Goal: Find contact information: Find contact information

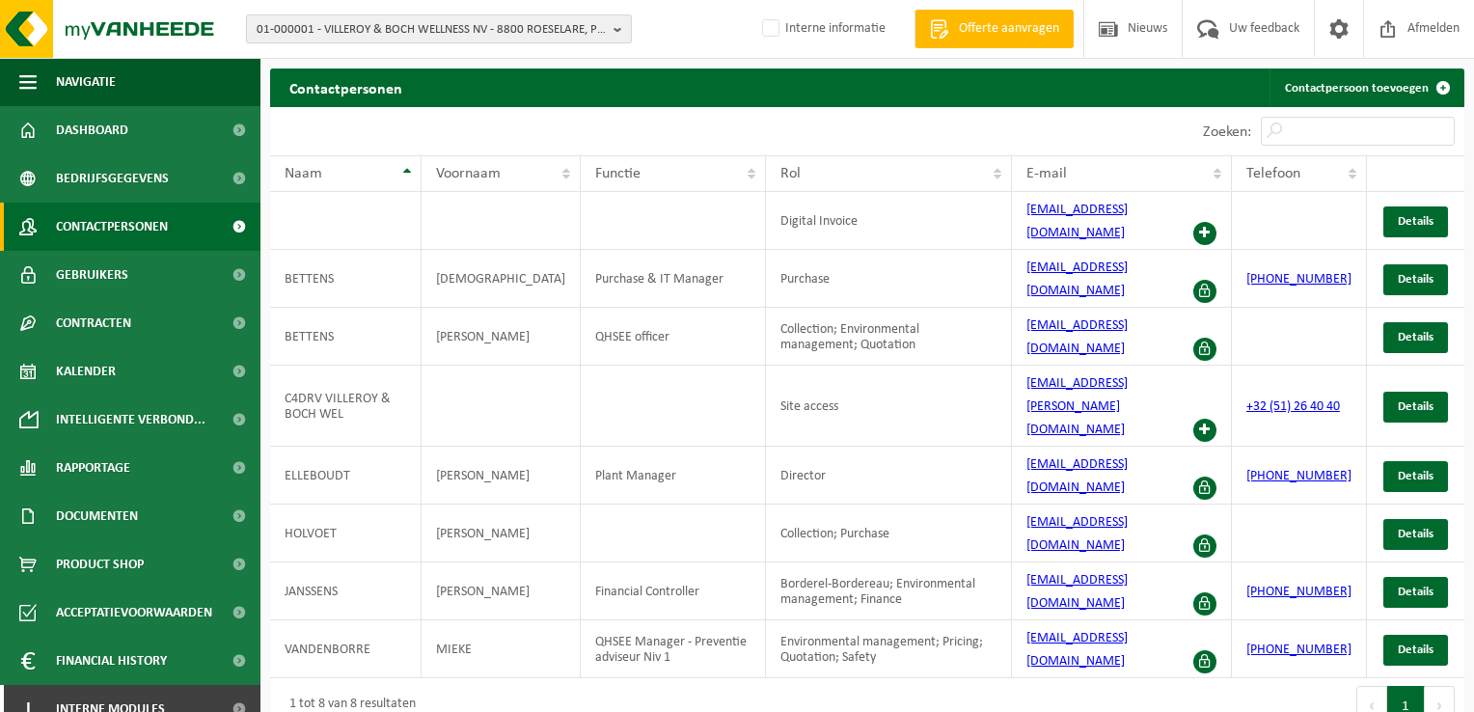
click at [458, 29] on span "01-000001 - VILLEROY & BOCH WELLNESS NV - 8800 ROESELARE, POPULIERSTRAAT 1" at bounding box center [431, 29] width 349 height 29
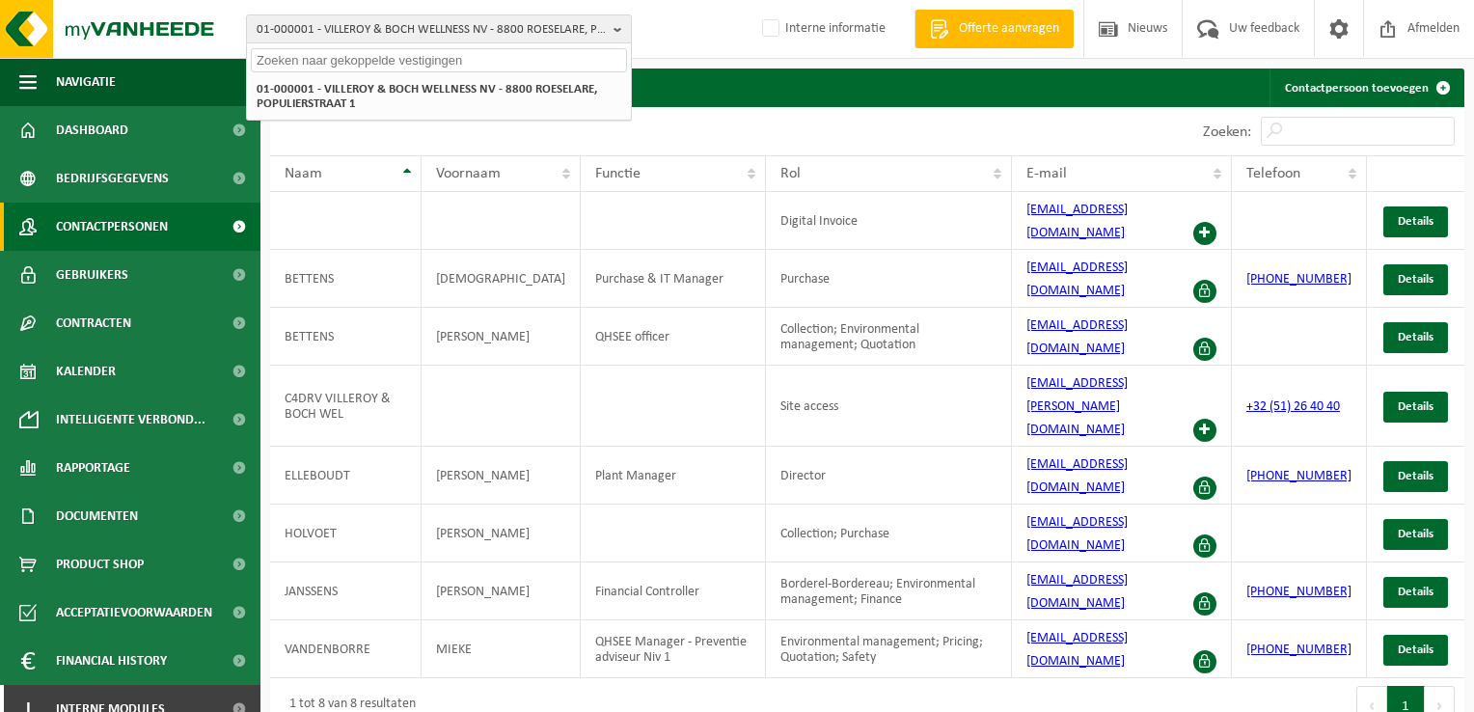
click at [454, 52] on input "text" at bounding box center [439, 60] width 376 height 24
click at [509, 60] on input "text" at bounding box center [439, 60] width 376 height 24
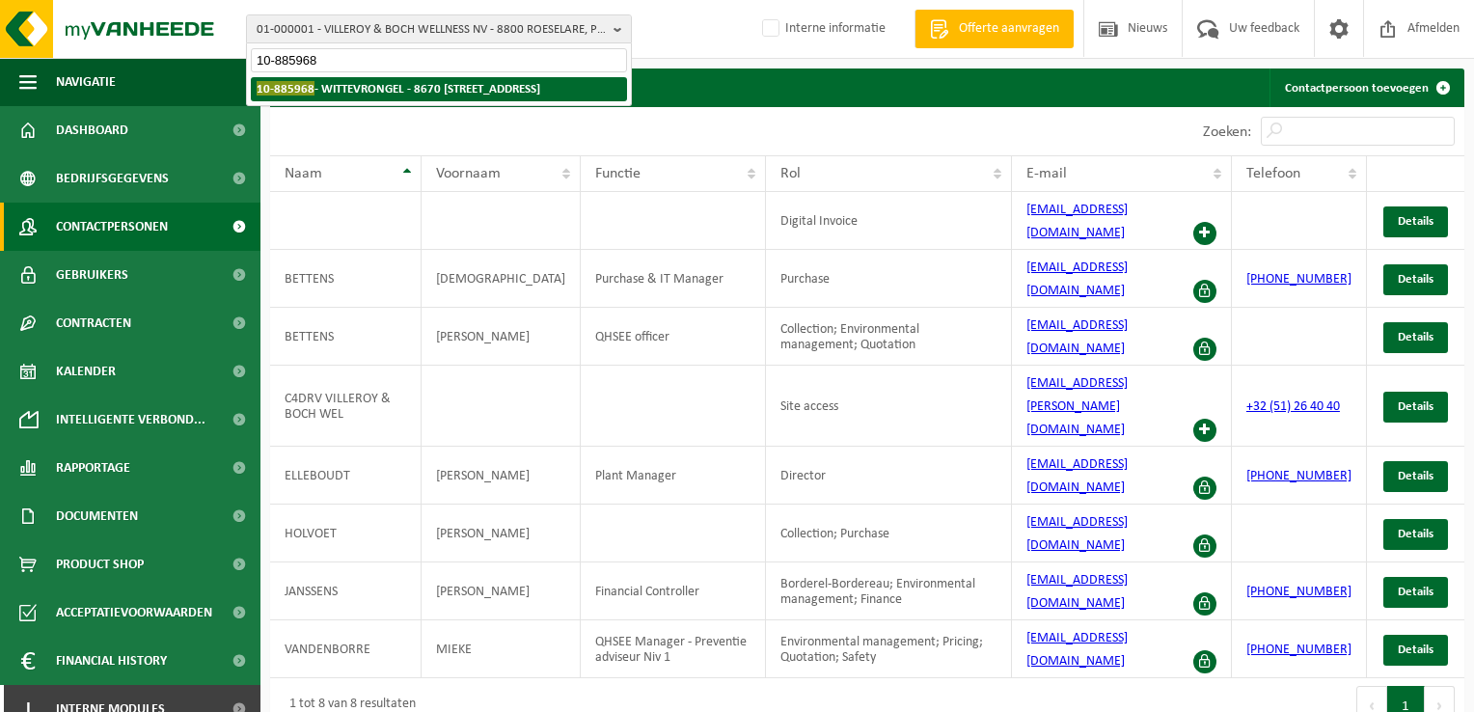
type input "10-885968"
click at [511, 98] on li "10-885968 - WITTEVRONGEL - 8670 KOKSIJDE, STRANDLAAN 321" at bounding box center [439, 89] width 376 height 24
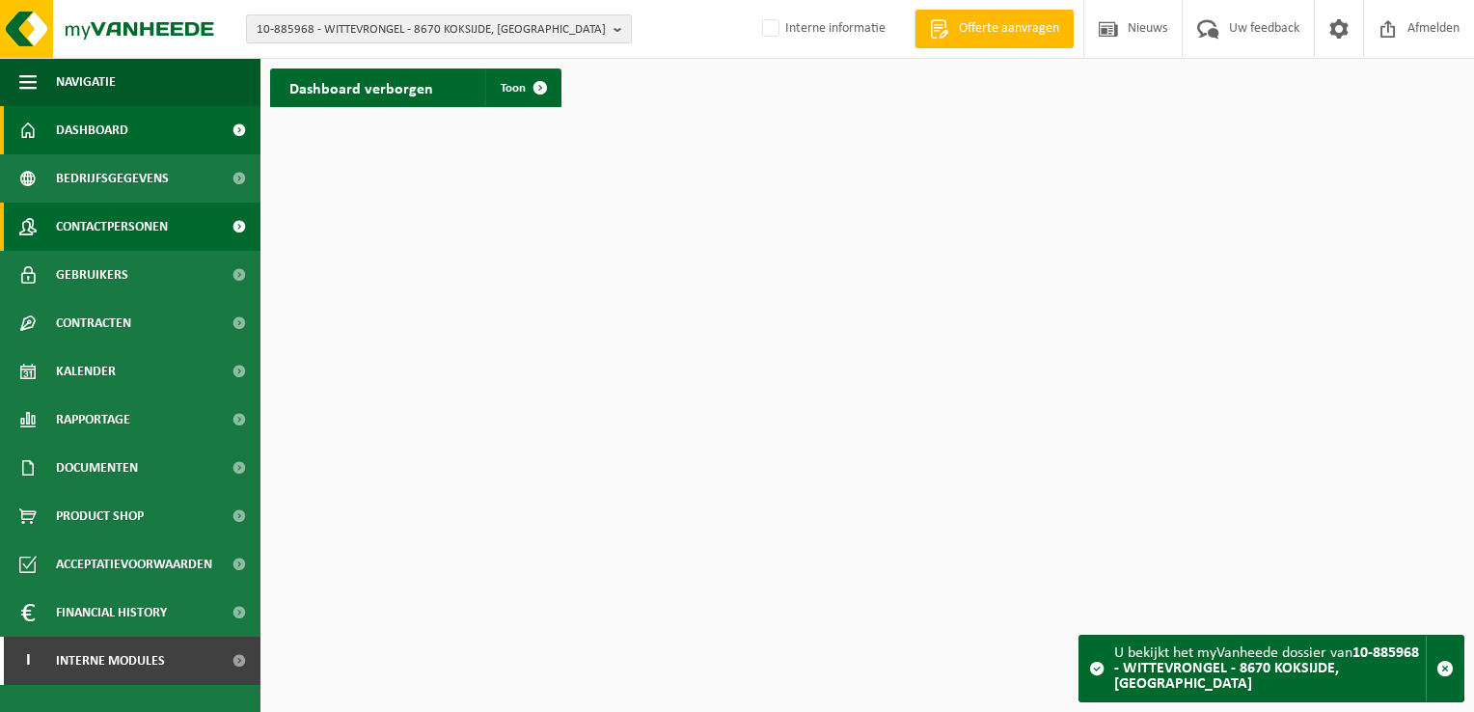
click at [131, 222] on span "Contactpersonen" at bounding box center [112, 227] width 112 height 48
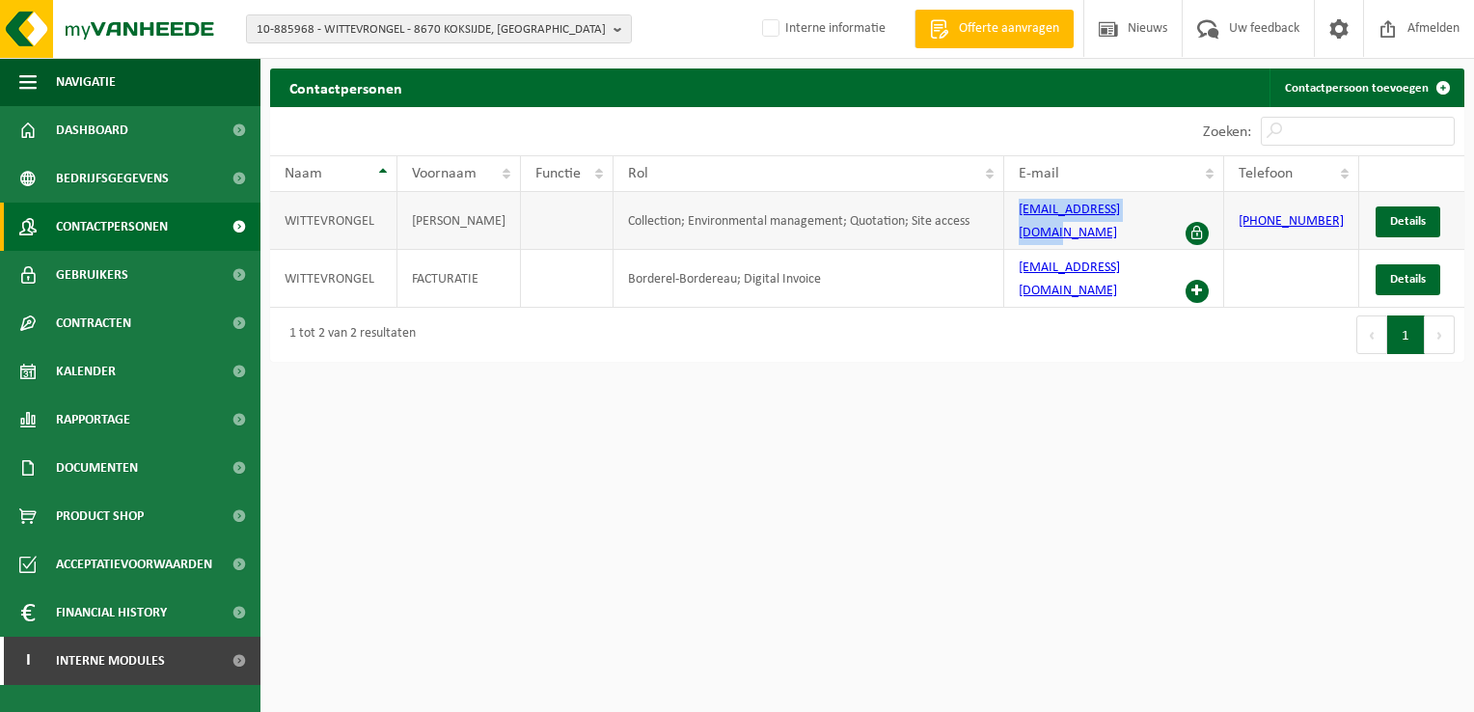
drag, startPoint x: 1175, startPoint y: 218, endPoint x: 1003, endPoint y: 226, distance: 172.9
click at [1003, 226] on tr "WITTEVRONGEL NATHALIE Collection; Environmental management; Quotation; Site acc…" at bounding box center [867, 221] width 1195 height 58
copy tr "[EMAIL_ADDRESS][DOMAIN_NAME]"
click at [462, 33] on span "10-885968 - WITTEVRONGEL - 8670 KOKSIJDE, STRANDLAAN 321" at bounding box center [431, 29] width 349 height 29
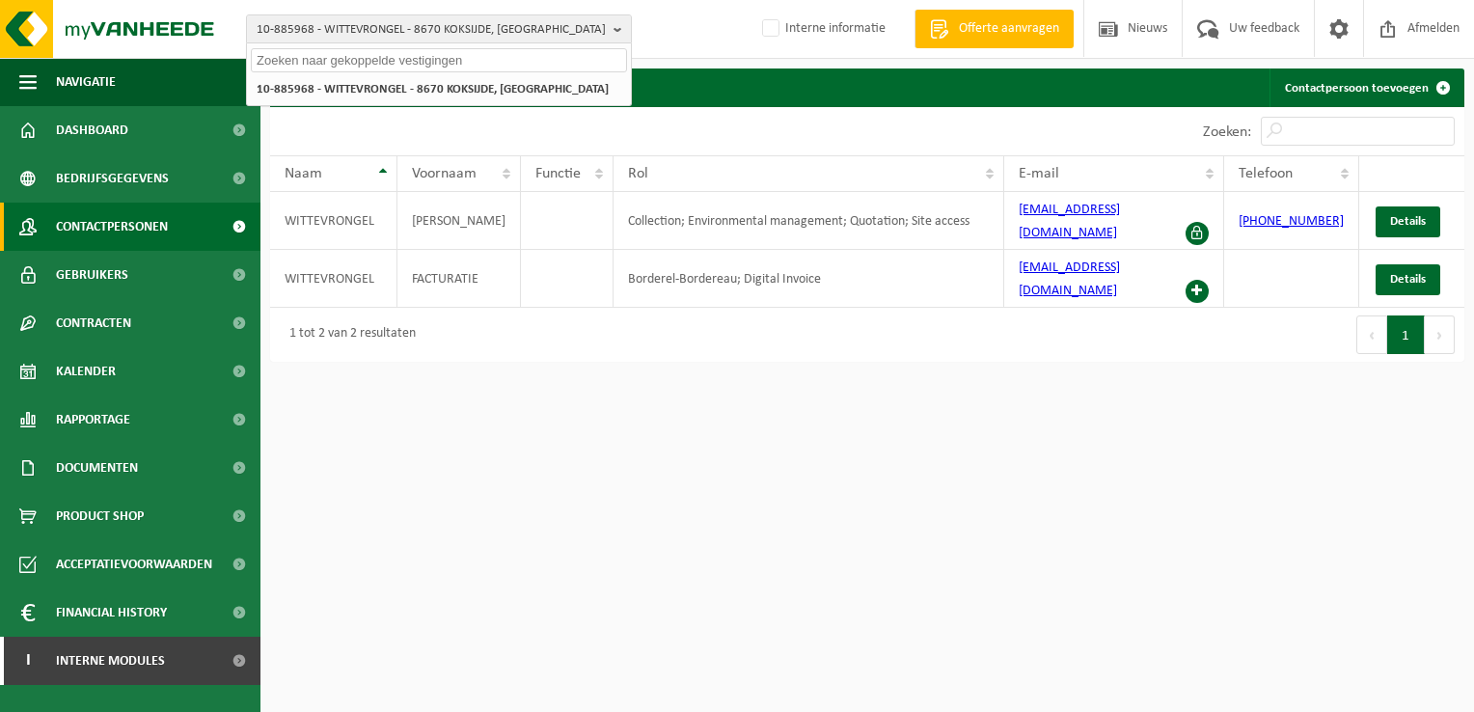
click at [453, 52] on input "text" at bounding box center [439, 60] width 376 height 24
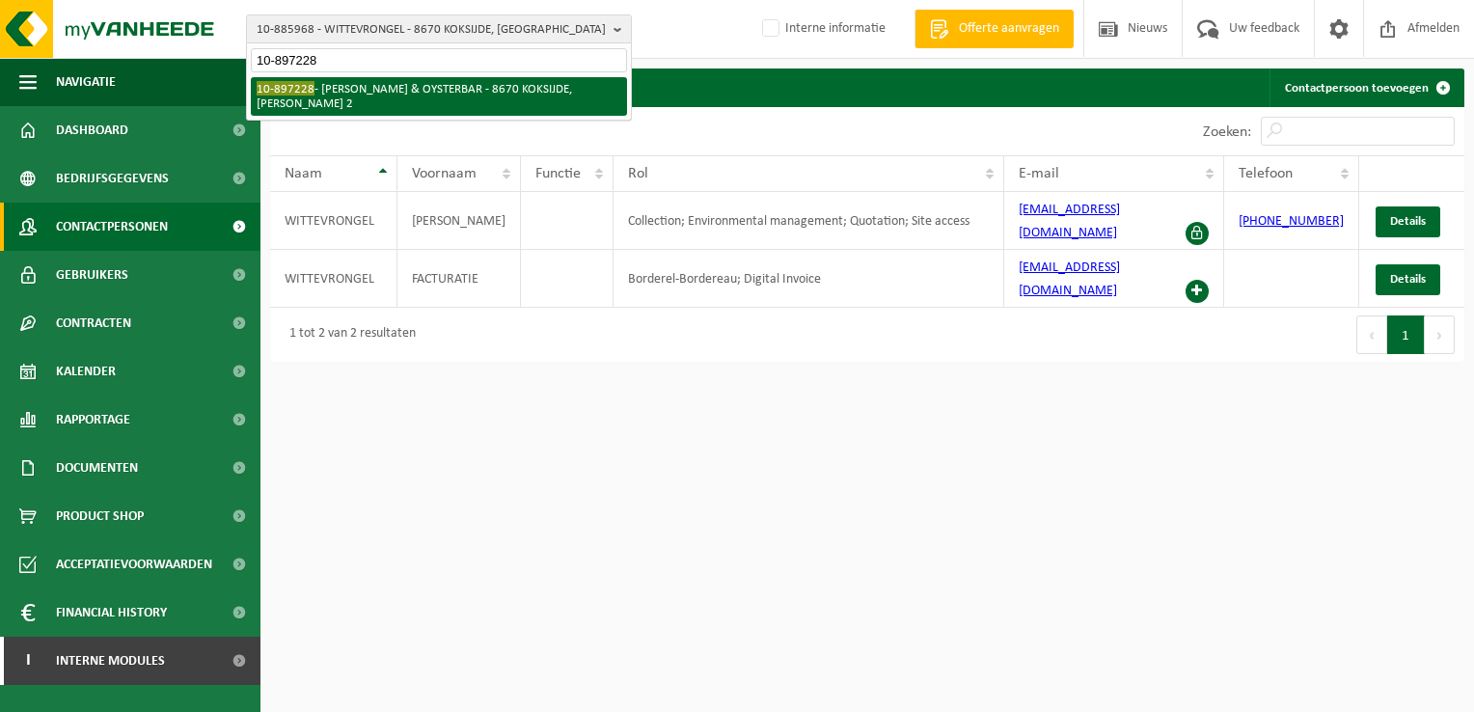
type input "10-897228"
click at [440, 80] on li "10-897228 - JULIA FISH & OYSTERBAR - 8670 KOKSIJDE, ARTHUR VANHOUTTELAAN 2" at bounding box center [439, 96] width 376 height 39
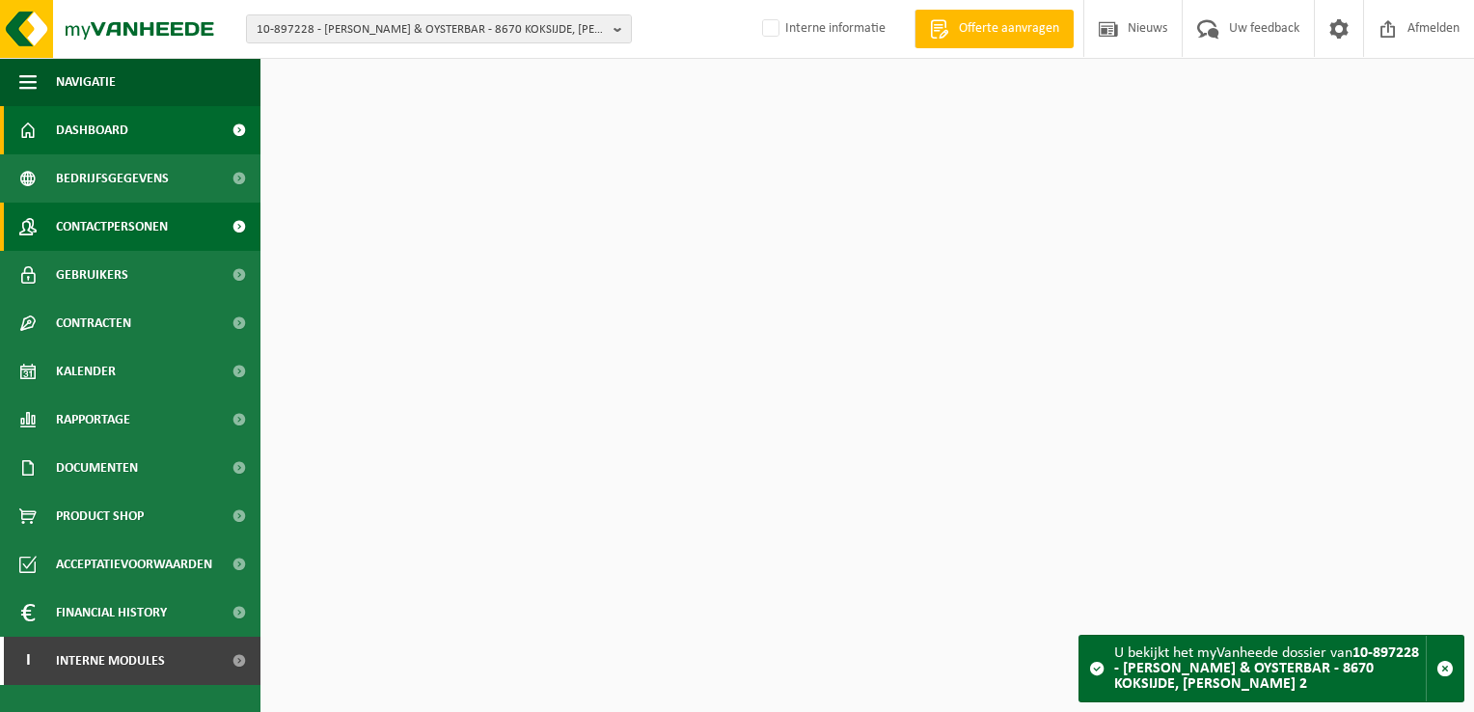
click at [184, 226] on link "Contactpersonen" at bounding box center [130, 227] width 261 height 48
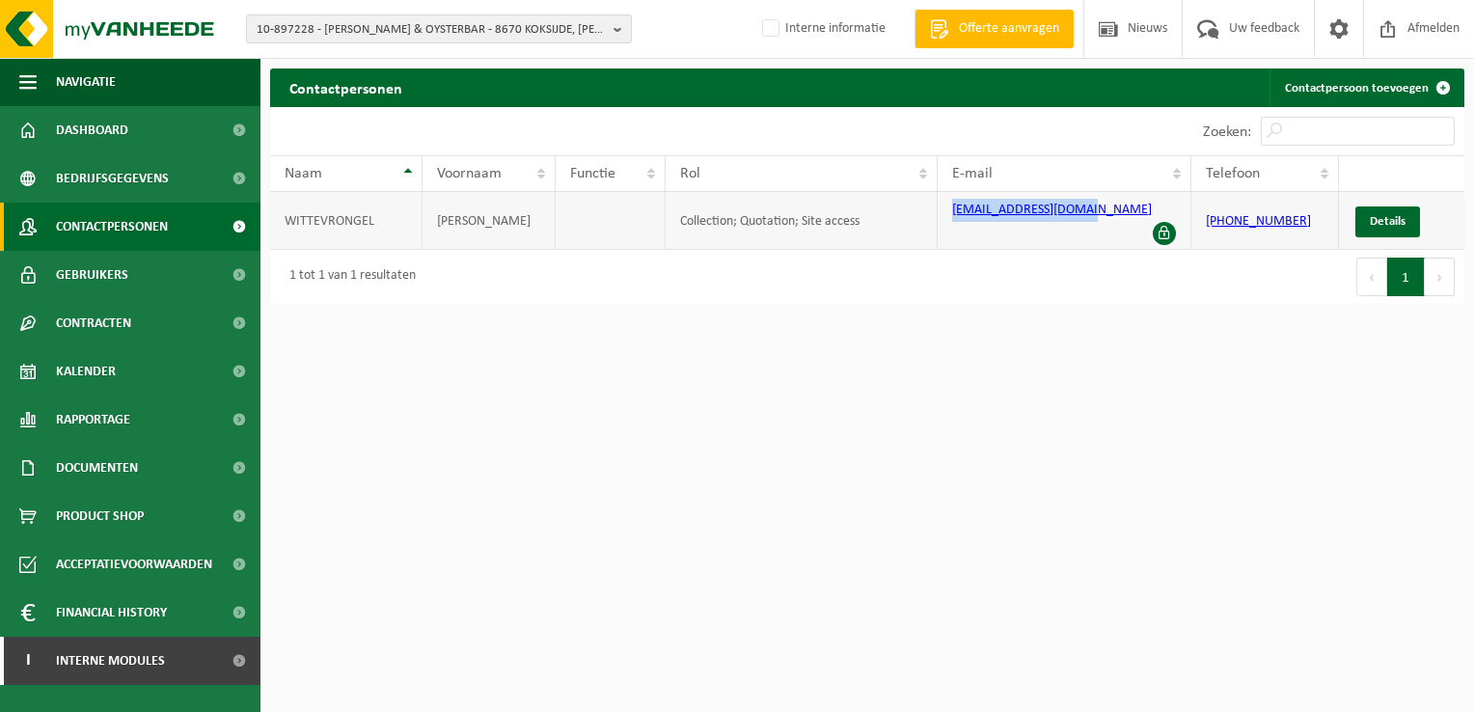
drag, startPoint x: 1115, startPoint y: 214, endPoint x: 946, endPoint y: 230, distance: 170.5
click at [946, 230] on td "[EMAIL_ADDRESS][DOMAIN_NAME]" at bounding box center [1065, 221] width 254 height 58
copy link "[EMAIL_ADDRESS][DOMAIN_NAME]"
